Goal: Task Accomplishment & Management: Manage account settings

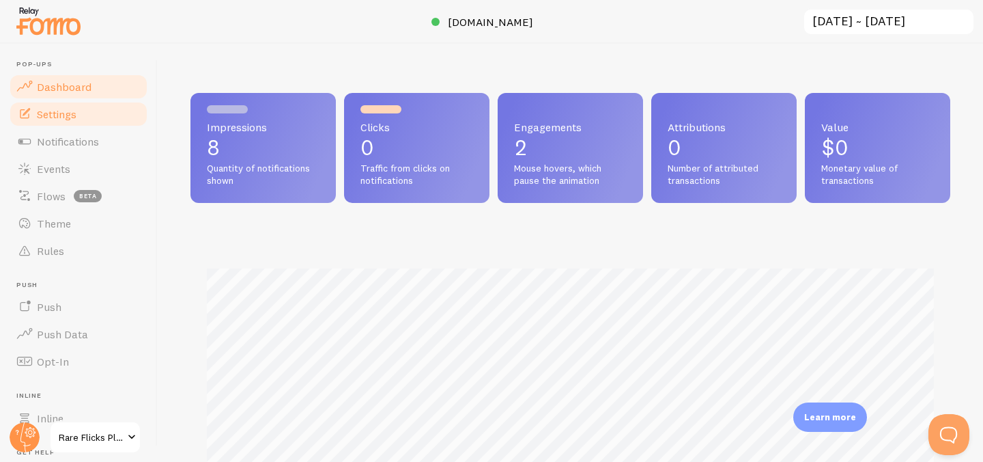
click at [66, 126] on link "Settings" at bounding box center [78, 113] width 141 height 27
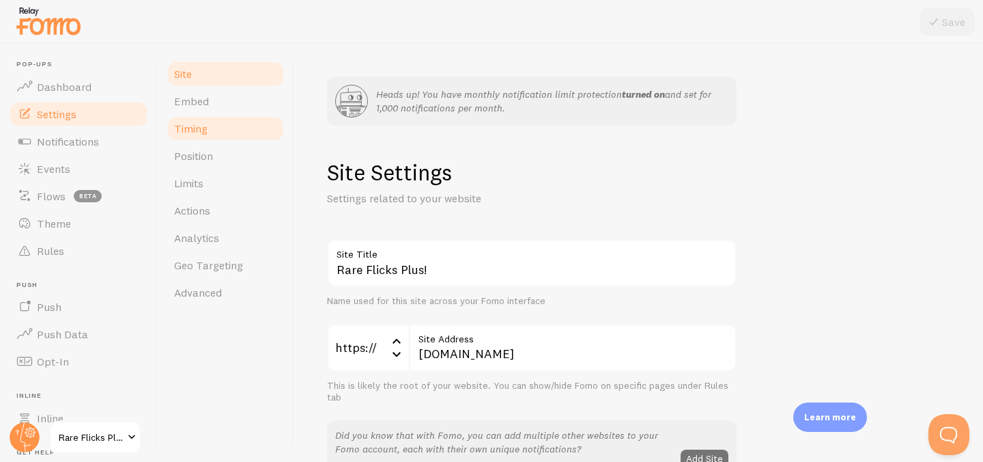
click at [218, 137] on link "Timing" at bounding box center [225, 128] width 119 height 27
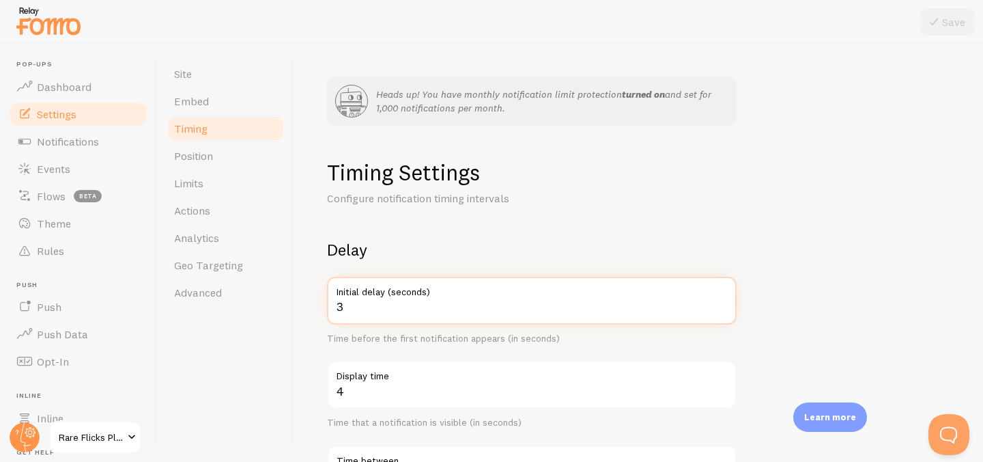
click at [411, 311] on input "3" at bounding box center [532, 301] width 410 height 48
drag, startPoint x: 411, startPoint y: 311, endPoint x: 326, endPoint y: 305, distance: 84.9
click at [326, 305] on div "Heads up! You have monthly notification limit protection turned on and set for …" at bounding box center [638, 253] width 689 height 418
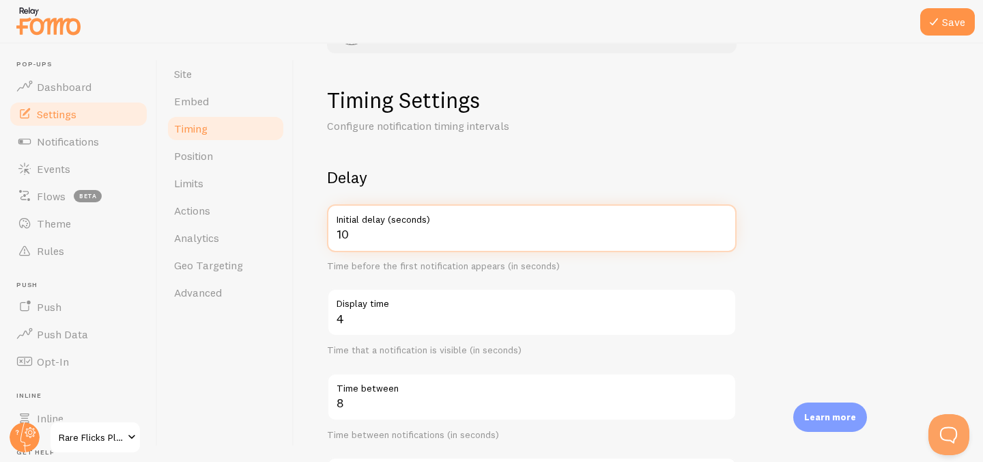
scroll to position [74, 0]
type input "10"
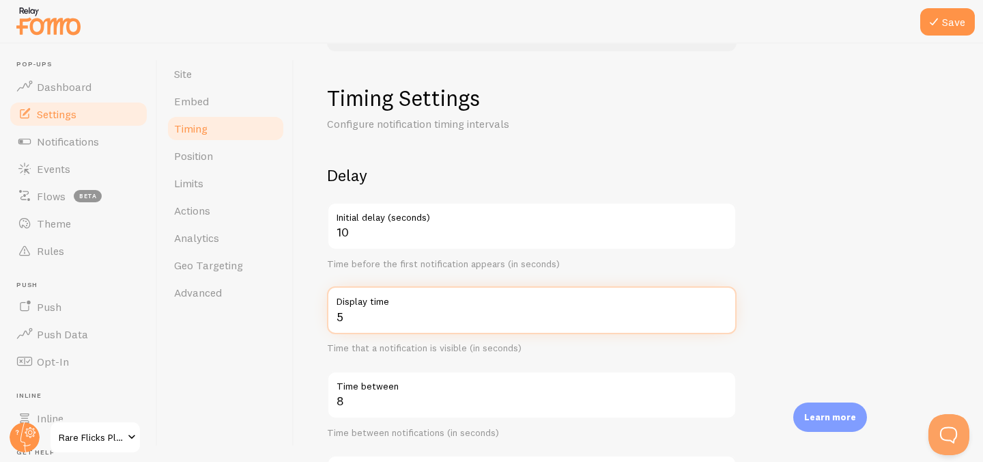
click at [721, 310] on input "5" at bounding box center [532, 310] width 410 height 48
type input "6"
click at [721, 310] on input "6" at bounding box center [532, 310] width 410 height 48
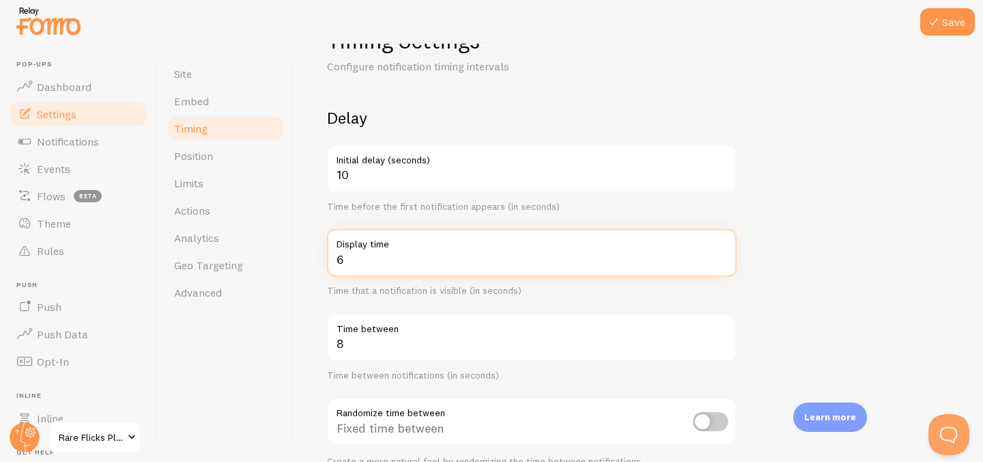
scroll to position [150, 0]
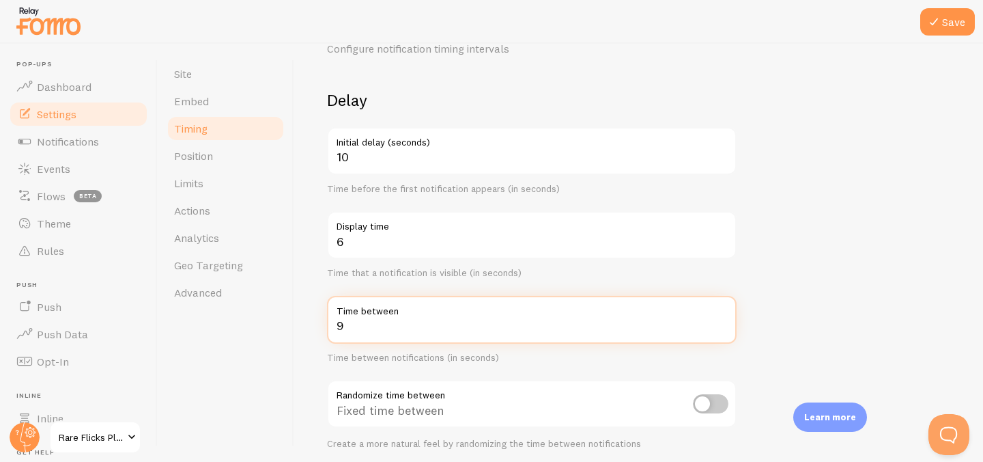
click at [720, 322] on input "9" at bounding box center [532, 320] width 410 height 48
click at [720, 322] on input "10" at bounding box center [532, 320] width 410 height 48
click at [720, 322] on input "11" at bounding box center [532, 320] width 410 height 48
click at [720, 322] on input "12" at bounding box center [532, 320] width 410 height 48
click at [720, 322] on input "13" at bounding box center [532, 320] width 410 height 48
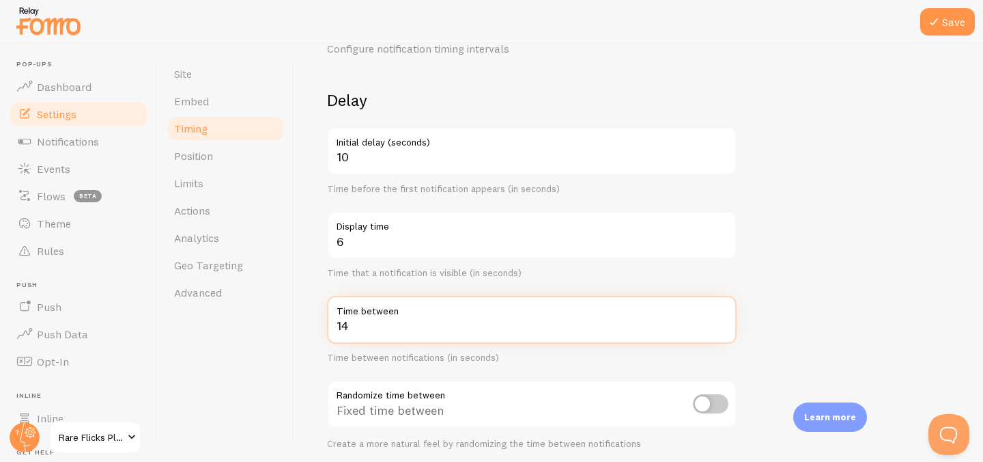
click at [720, 322] on input "14" at bounding box center [532, 320] width 410 height 48
click at [720, 322] on input "15" at bounding box center [532, 320] width 410 height 48
click at [720, 322] on input "16" at bounding box center [532, 320] width 410 height 48
click at [720, 322] on input "17" at bounding box center [532, 320] width 410 height 48
click at [720, 322] on input "18" at bounding box center [532, 320] width 410 height 48
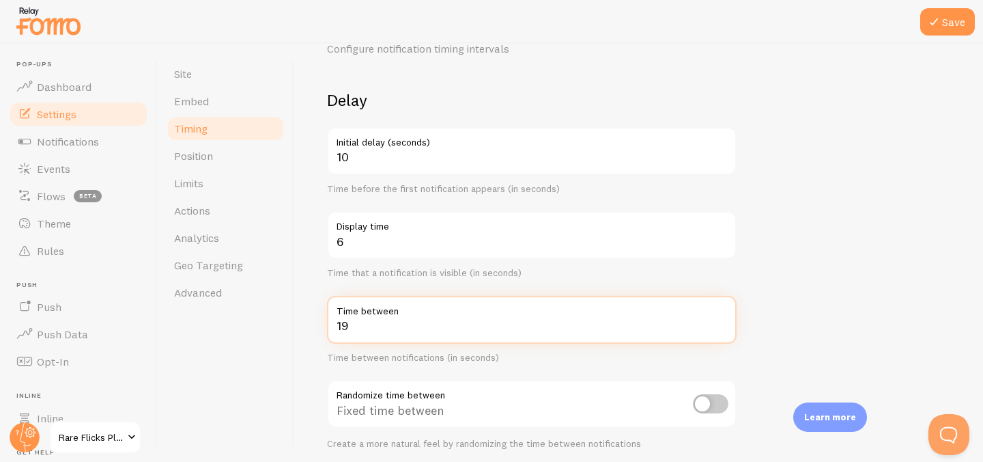
click at [720, 322] on input "19" at bounding box center [532, 320] width 410 height 48
click at [720, 322] on input "20" at bounding box center [532, 320] width 410 height 48
click at [720, 322] on input "21" at bounding box center [532, 320] width 410 height 48
click at [720, 322] on input "22" at bounding box center [532, 320] width 410 height 48
click at [720, 322] on input "23" at bounding box center [532, 320] width 410 height 48
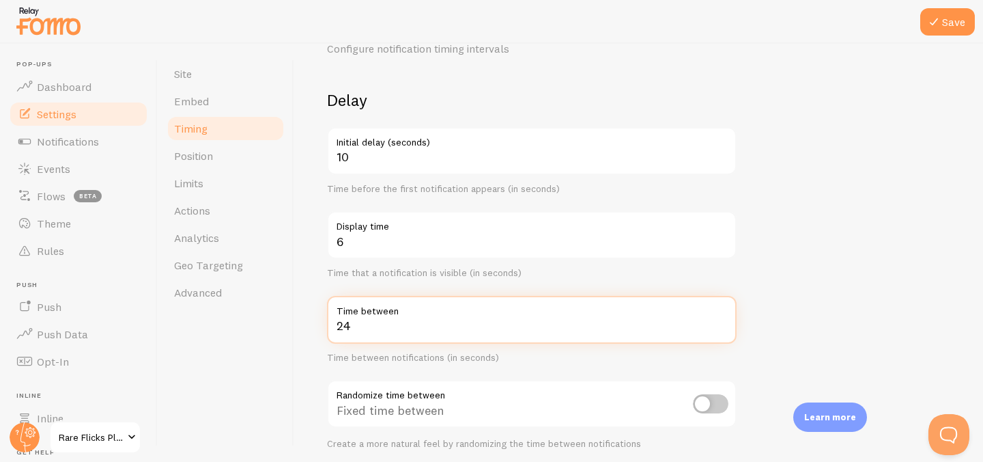
click at [720, 322] on input "24" at bounding box center [532, 320] width 410 height 48
click at [720, 322] on input "25" at bounding box center [532, 320] width 410 height 48
click at [720, 322] on input "26" at bounding box center [532, 320] width 410 height 48
click at [720, 322] on input "27" at bounding box center [532, 320] width 410 height 48
click at [720, 322] on input "28" at bounding box center [532, 320] width 410 height 48
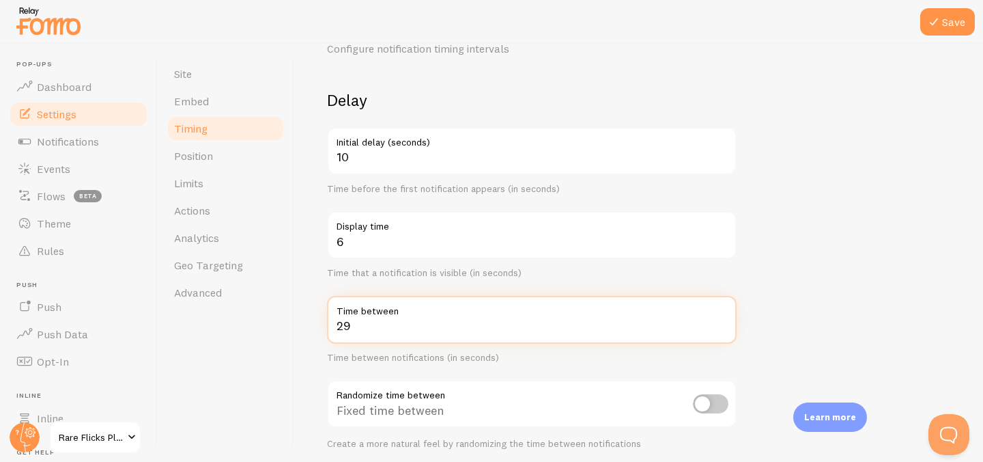
click at [720, 322] on input "29" at bounding box center [532, 320] width 410 height 48
type input "30"
click at [720, 322] on input "30" at bounding box center [532, 320] width 410 height 48
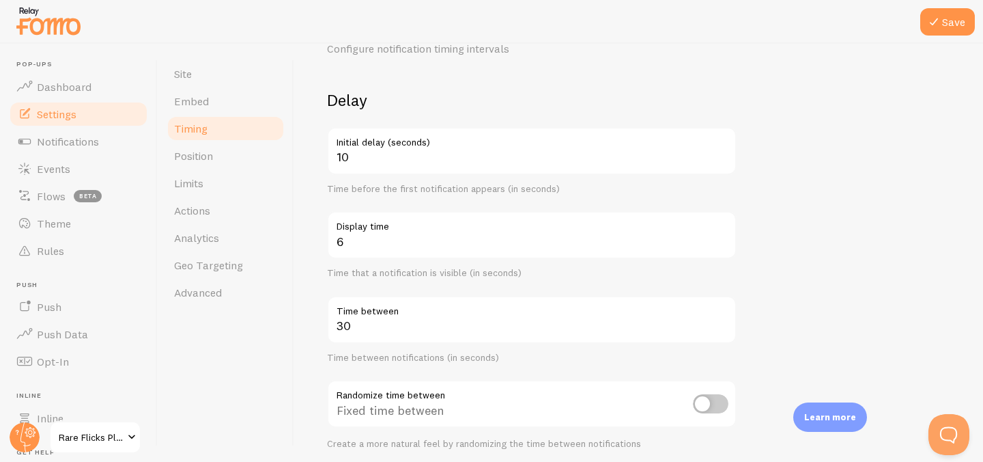
click at [773, 315] on form "Delay 10 Initial delay (seconds) Time before the first notification appears (in…" at bounding box center [638, 382] width 623 height 586
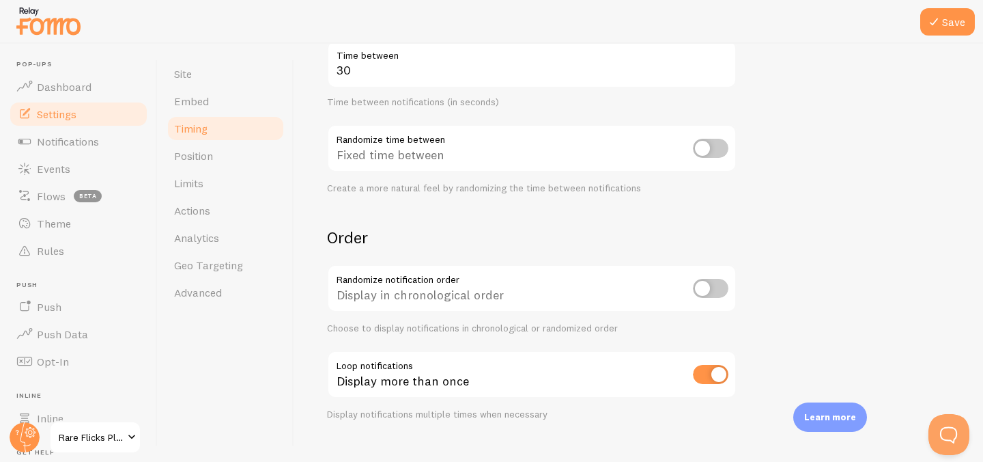
scroll to position [429, 0]
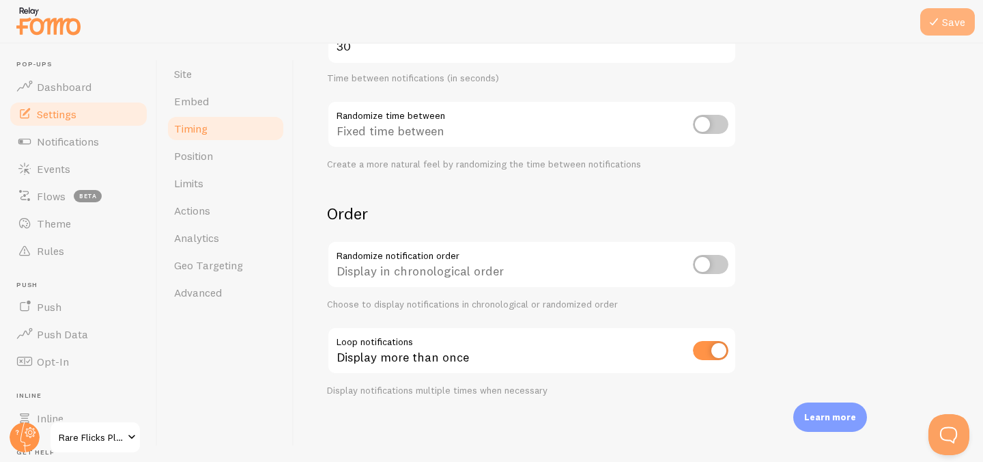
click at [942, 19] on button "Save" at bounding box center [947, 21] width 55 height 27
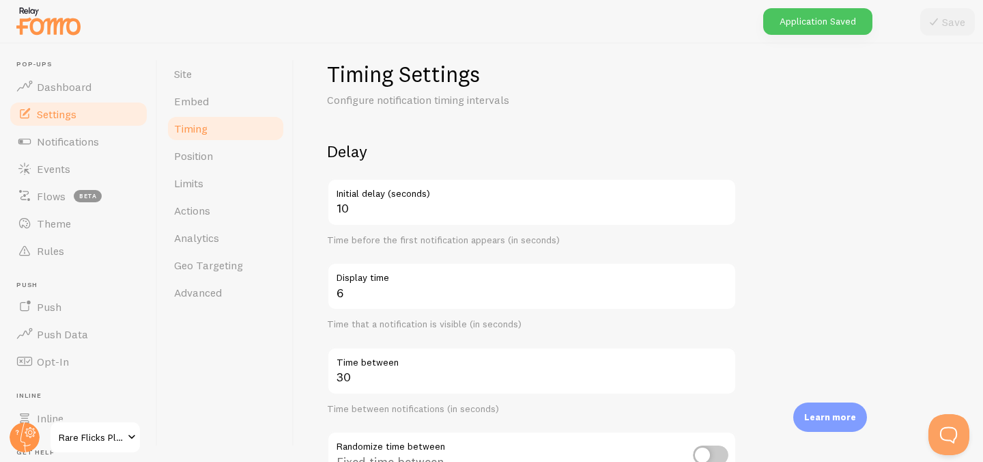
scroll to position [0, 0]
